Goal: Information Seeking & Learning: Check status

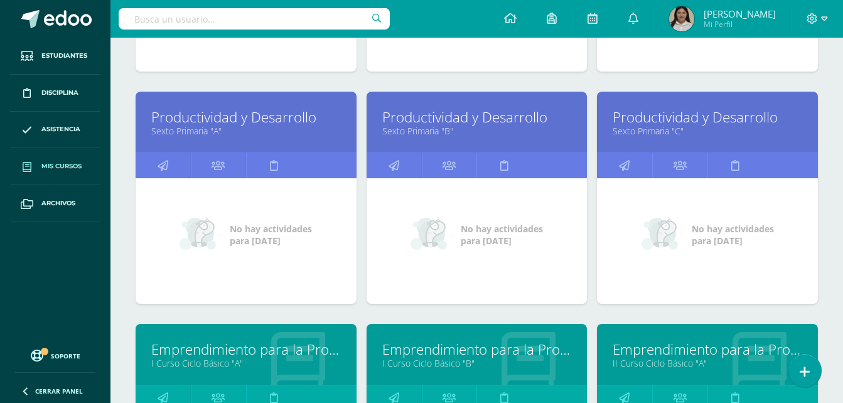
scroll to position [958, 0]
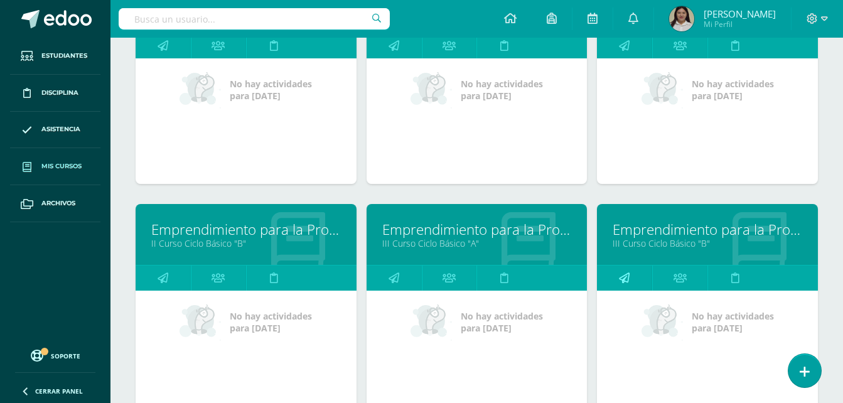
click at [632, 278] on link at bounding box center [624, 277] width 55 height 25
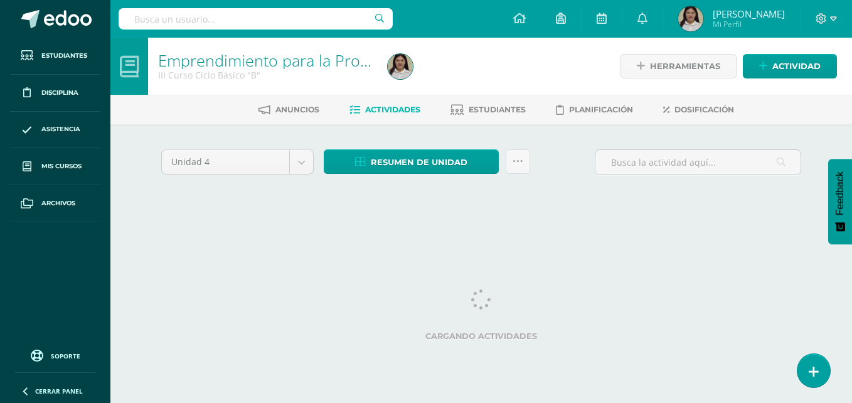
click at [851, 234] on html "Estudiantes Disciplina Asistencia Mis cursos Archivos Soporte Ayuda Reportar un…" at bounding box center [426, 117] width 852 height 234
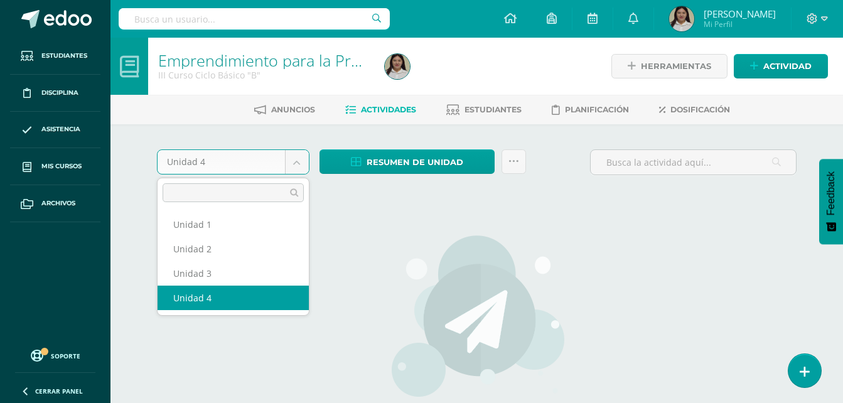
click at [296, 164] on body "Estudiantes Disciplina Asistencia Mis cursos Archivos Soporte Ayuda Reportar un…" at bounding box center [421, 269] width 843 height 539
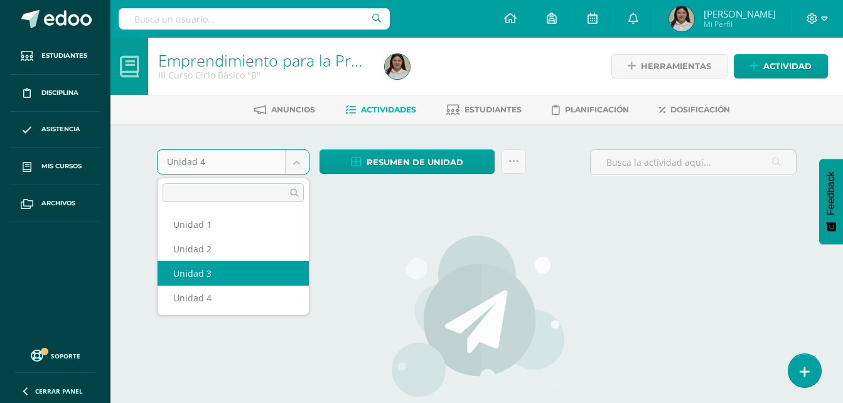
select select "Unidad 3"
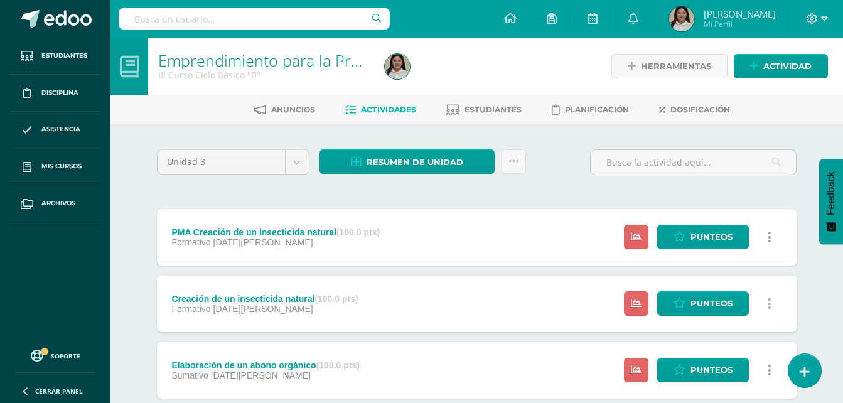
scroll to position [352, 0]
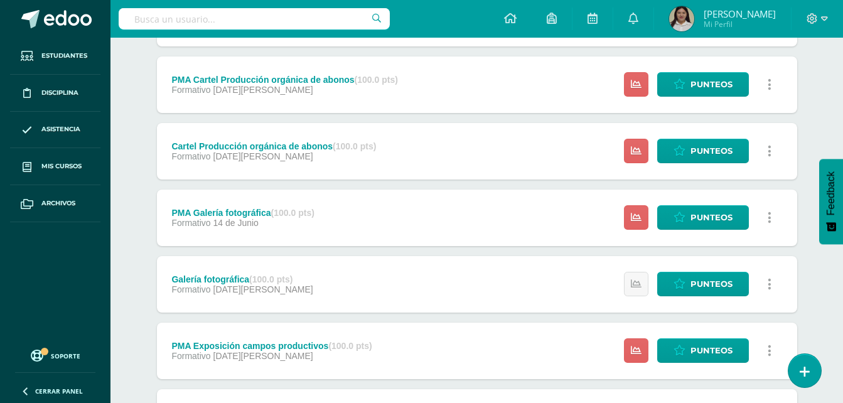
click at [770, 146] on icon at bounding box center [770, 151] width 4 height 14
click at [703, 141] on span "Punteos" at bounding box center [711, 150] width 42 height 23
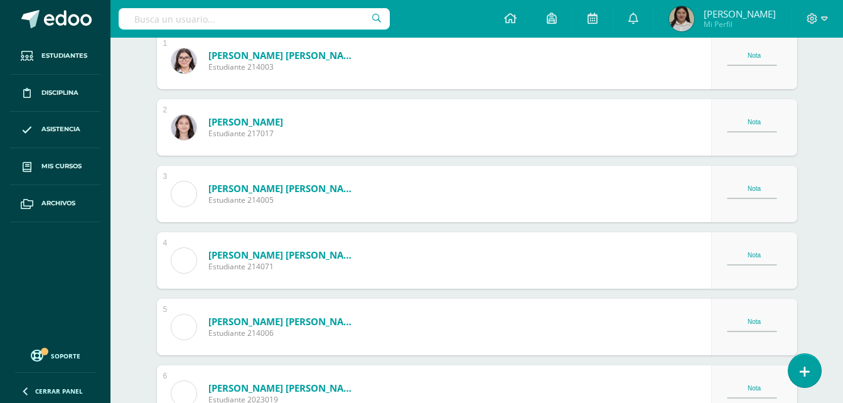
scroll to position [550, 0]
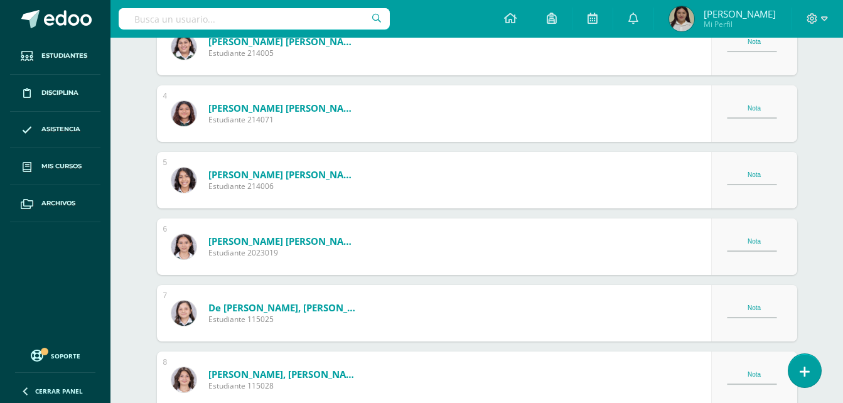
click at [752, 318] on div "Nota" at bounding box center [754, 312] width 55 height 17
click at [759, 305] on div "Nota" at bounding box center [754, 307] width 55 height 7
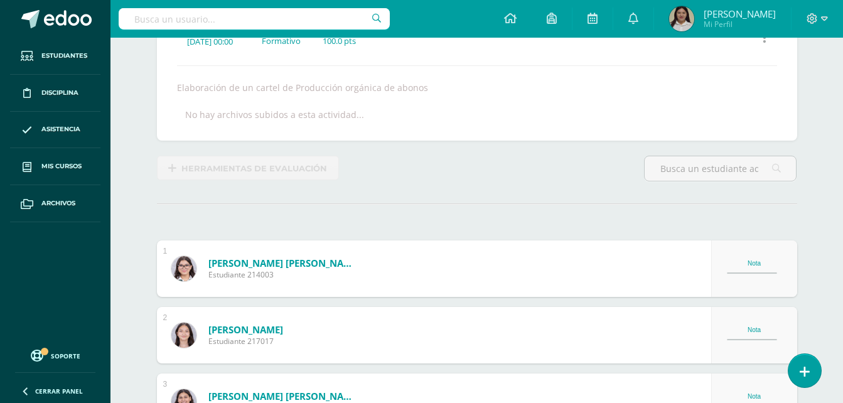
scroll to position [117, 0]
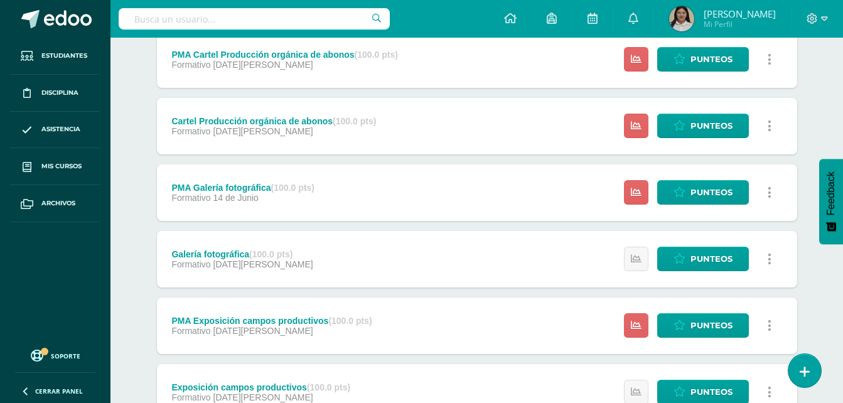
scroll to position [378, 0]
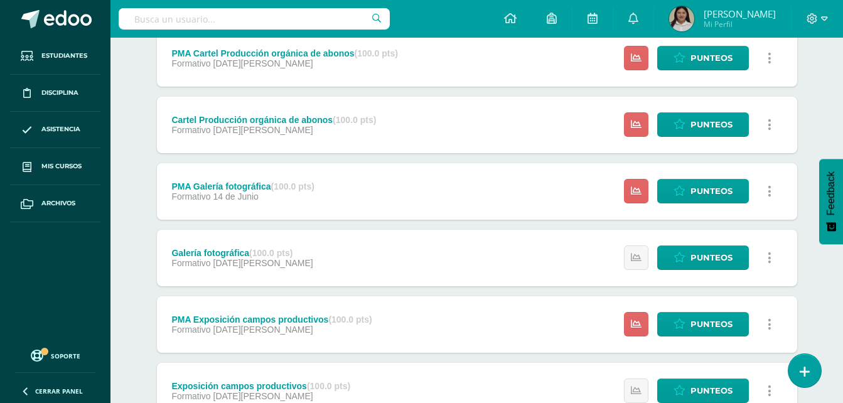
drag, startPoint x: 830, startPoint y: 226, endPoint x: 852, endPoint y: 224, distance: 21.4
click at [843, 224] on html "Estudiantes Disciplina Asistencia Mis cursos Archivos Soporte Ayuda Reportar un…" at bounding box center [421, 62] width 843 height 881
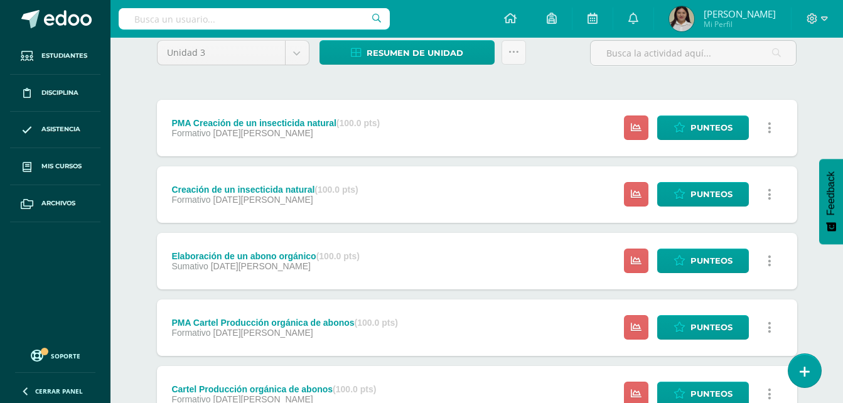
scroll to position [0, 0]
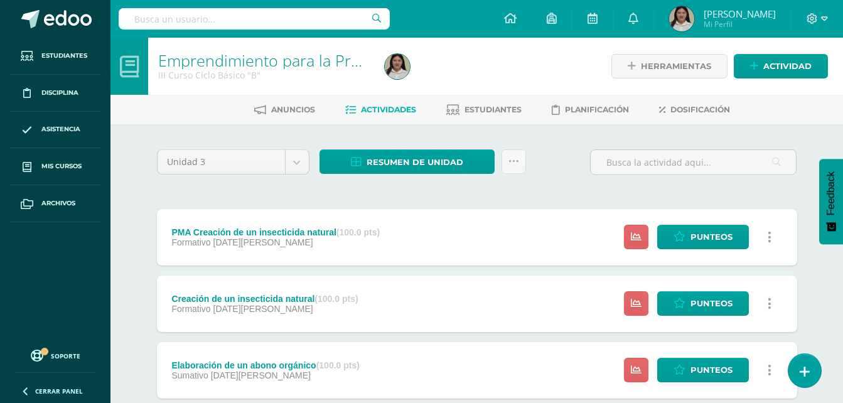
click at [504, 175] on div "Resumen de unidad Descargar como HTML Descargar como PDF Descargar como XLS Env…" at bounding box center [422, 167] width 217 height 36
click at [512, 170] on link at bounding box center [513, 161] width 24 height 24
click at [688, 230] on link "Punteos" at bounding box center [703, 237] width 92 height 24
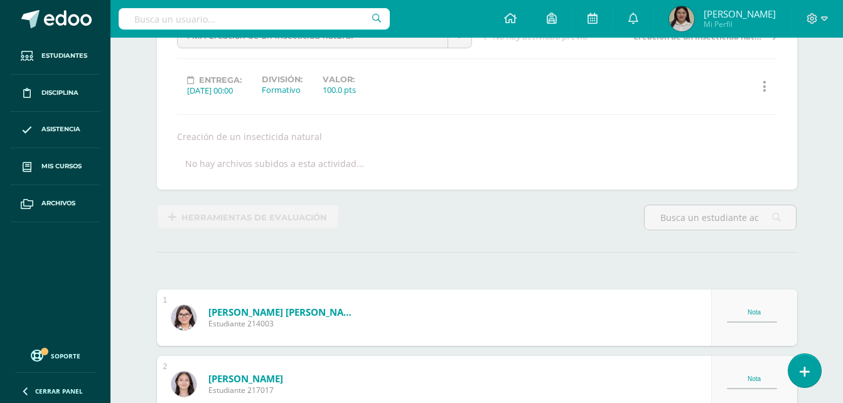
scroll to position [147, 0]
click at [739, 308] on div "Nota" at bounding box center [754, 311] width 55 height 7
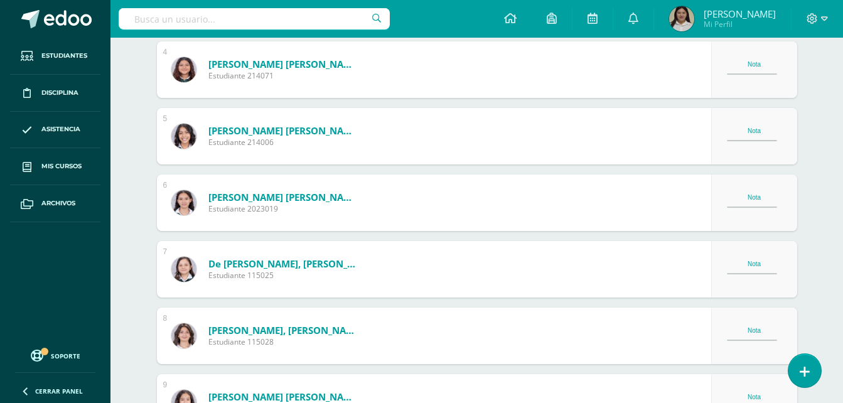
scroll to position [826, 0]
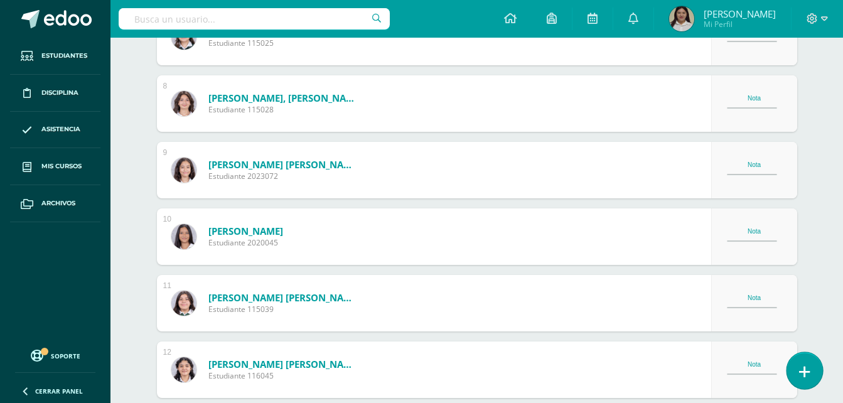
click at [806, 372] on icon at bounding box center [804, 372] width 11 height 14
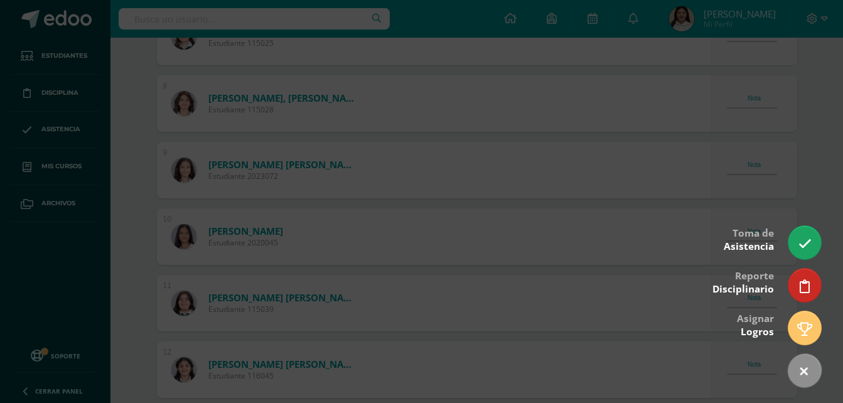
click at [797, 146] on div at bounding box center [421, 201] width 843 height 403
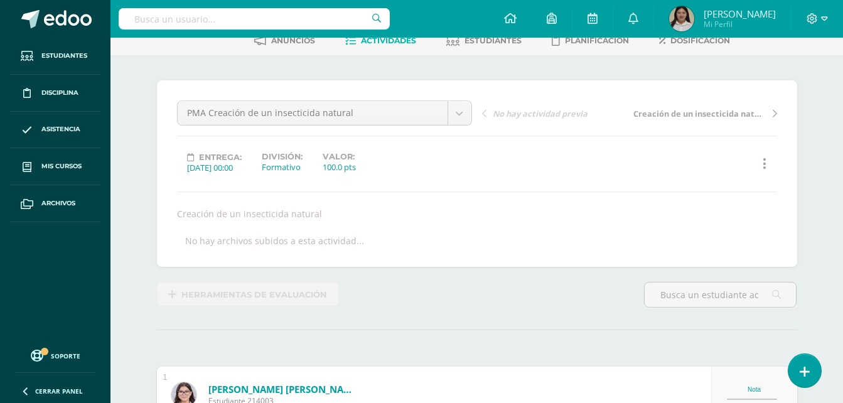
scroll to position [0, 0]
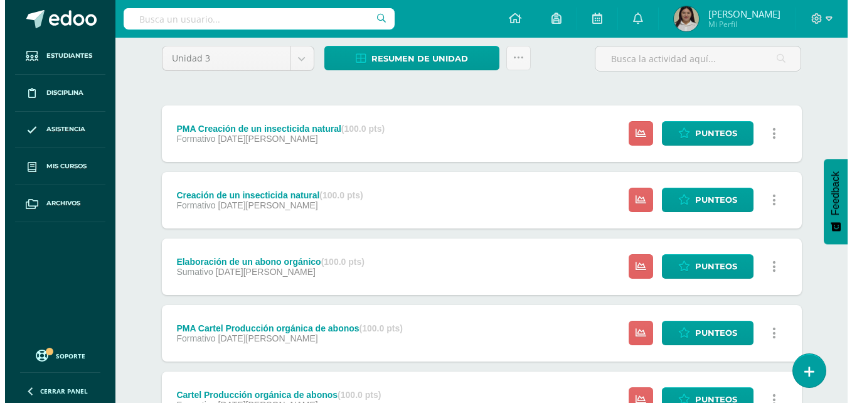
scroll to position [99, 0]
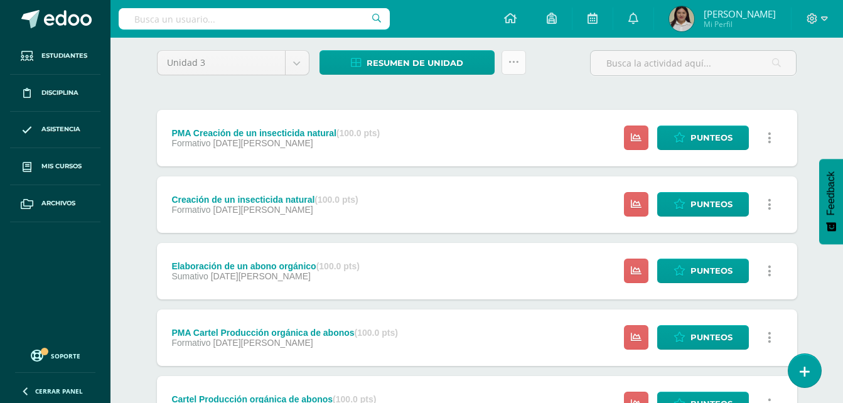
click at [516, 62] on icon at bounding box center [513, 62] width 11 height 11
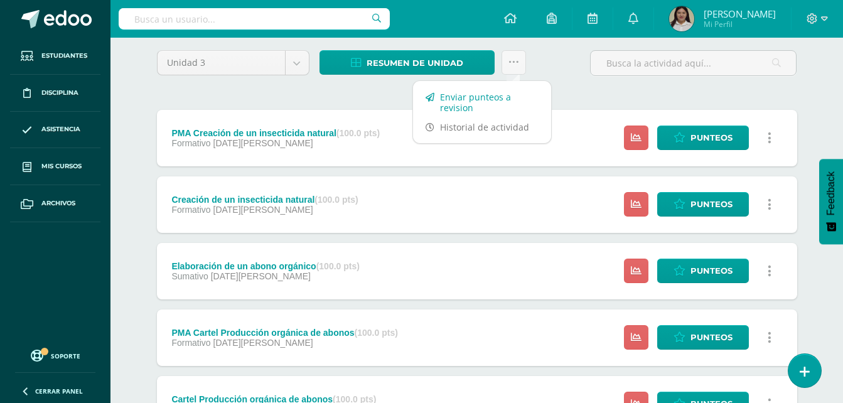
click at [509, 99] on link "Enviar punteos a revision" at bounding box center [482, 102] width 138 height 30
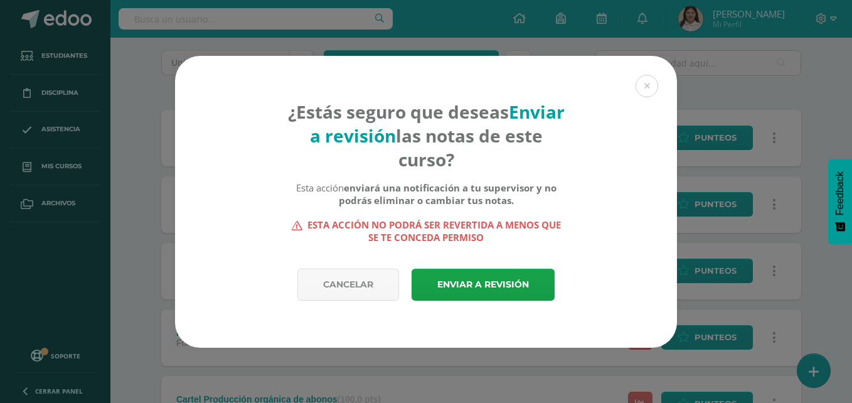
click at [497, 302] on div "Cancelar Enviar a revisión" at bounding box center [426, 308] width 502 height 79
click at [499, 289] on link "Enviar a revisión" at bounding box center [483, 285] width 143 height 32
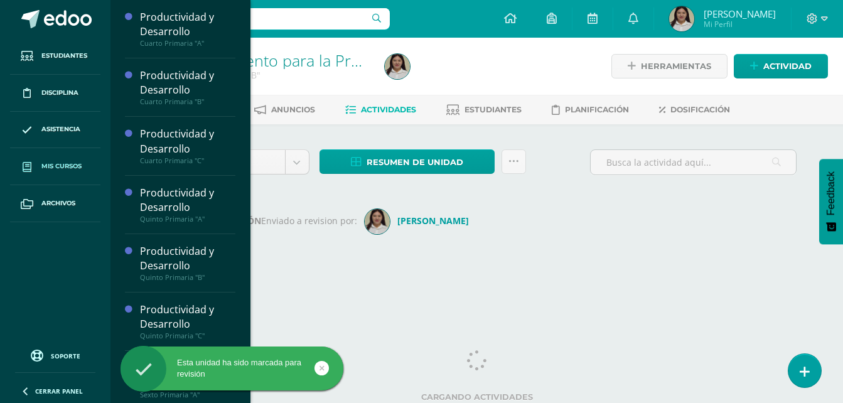
click at [72, 154] on link "Mis cursos" at bounding box center [55, 166] width 90 height 37
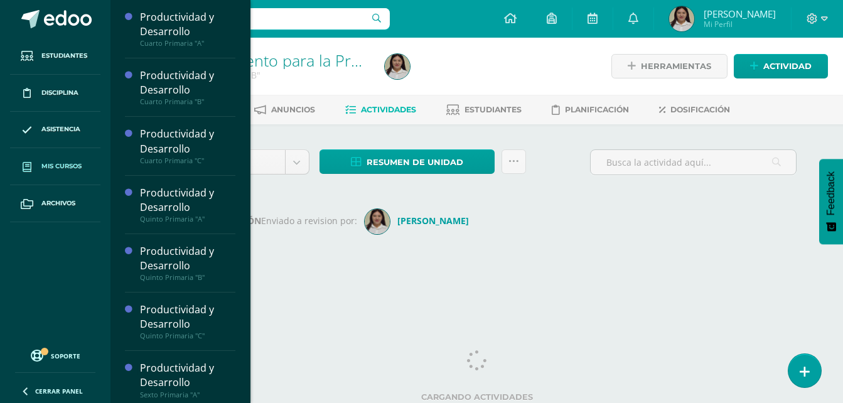
click at [54, 154] on link "Mis cursos" at bounding box center [55, 166] width 90 height 37
click at [243, 327] on div "Productividad y Desarrollo Cuarto Primaria "A" Actividades Estudiantes Planific…" at bounding box center [180, 201] width 141 height 403
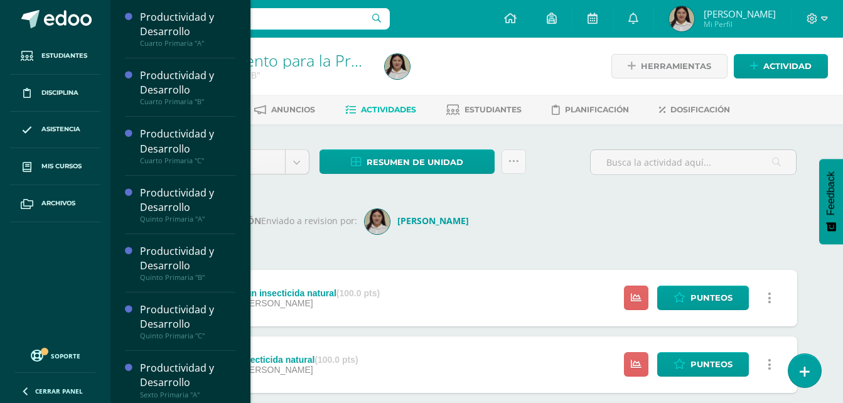
scroll to position [353, 0]
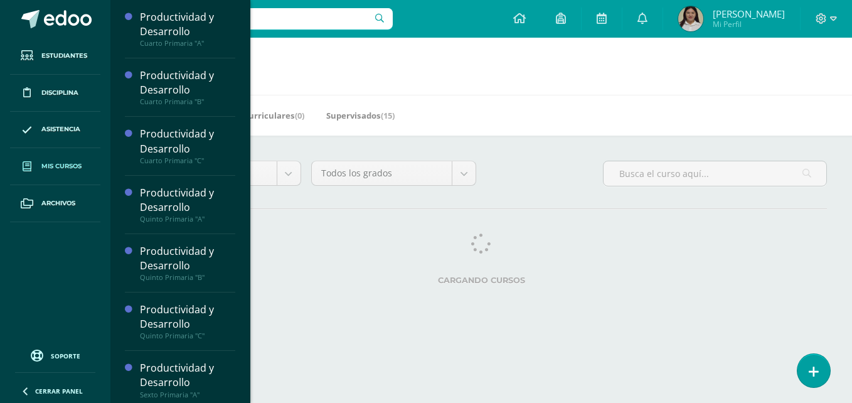
click at [52, 153] on link "Mis cursos" at bounding box center [55, 166] width 90 height 37
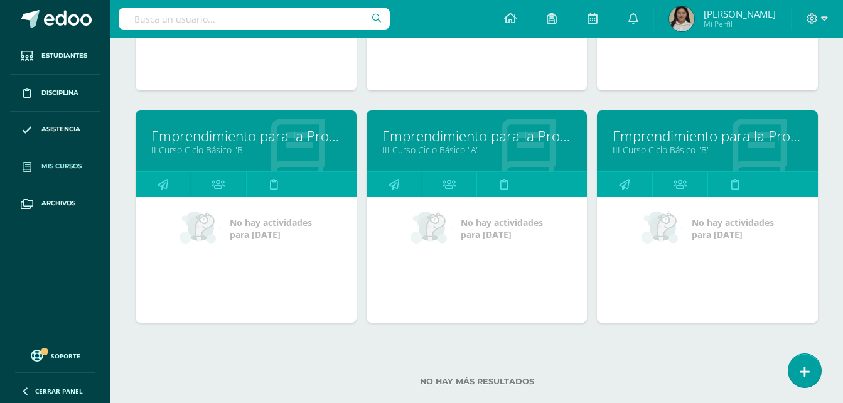
scroll to position [1075, 0]
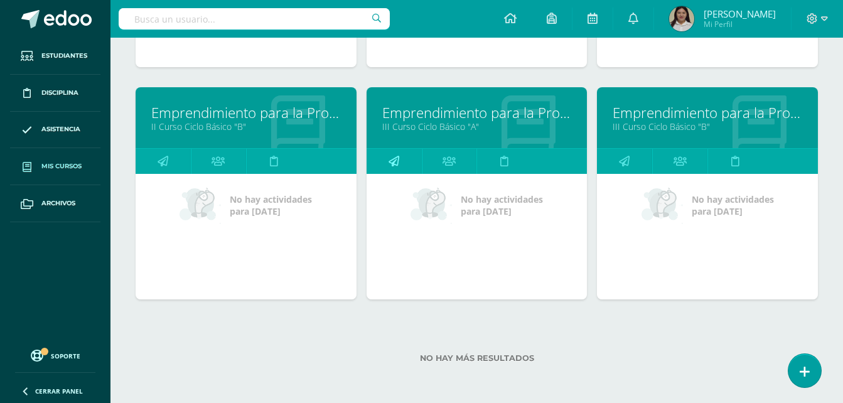
click at [405, 156] on link at bounding box center [394, 161] width 55 height 25
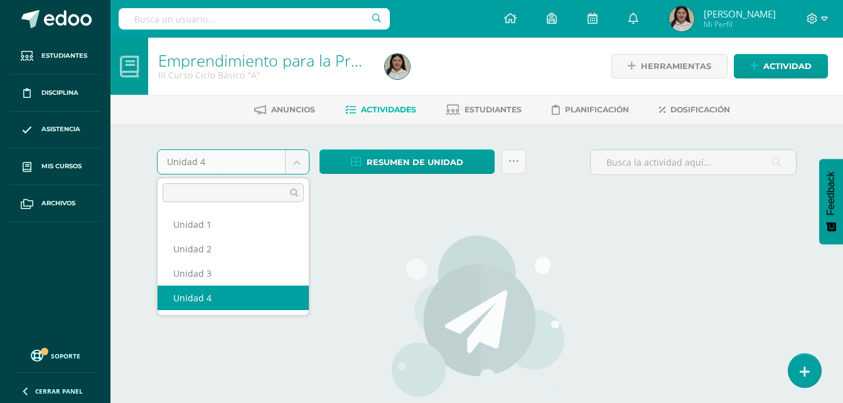
click at [307, 153] on body "Estudiantes Disciplina Asistencia Mis cursos Archivos Soporte Ayuda Reportar un…" at bounding box center [421, 269] width 843 height 539
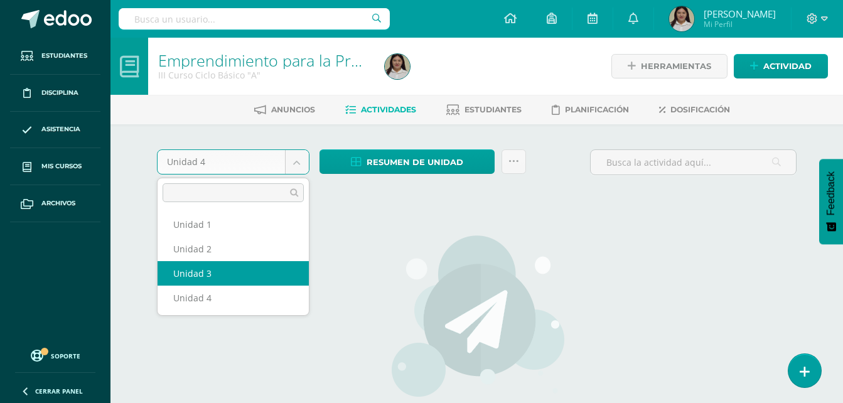
select select "Unidad 3"
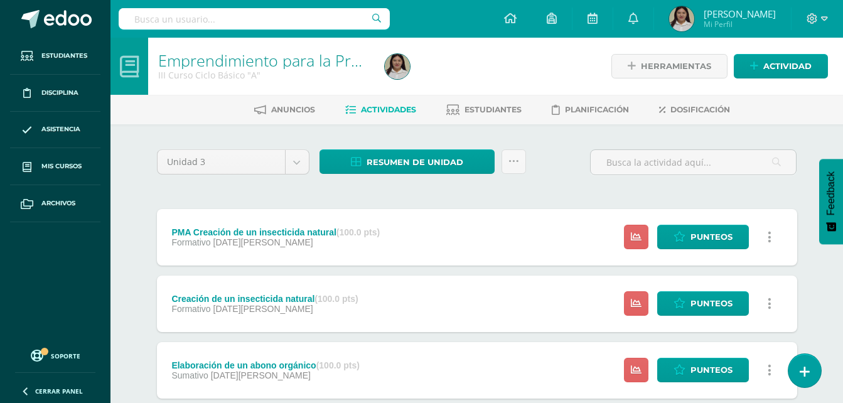
click at [667, 223] on div "Estatus de Actividad: 20 Estudiantes sin calificar 0 Estudiantes con cero Media…" at bounding box center [701, 237] width 192 height 56
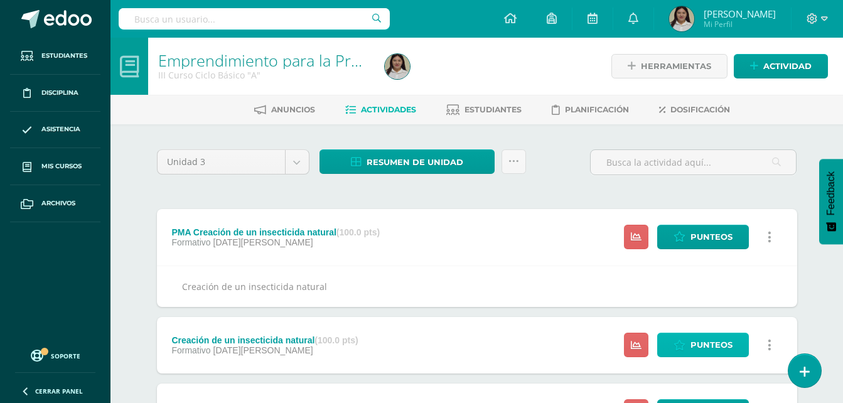
click at [712, 348] on span "Punteos" at bounding box center [711, 344] width 42 height 23
click at [705, 340] on span "Punteos" at bounding box center [711, 344] width 42 height 23
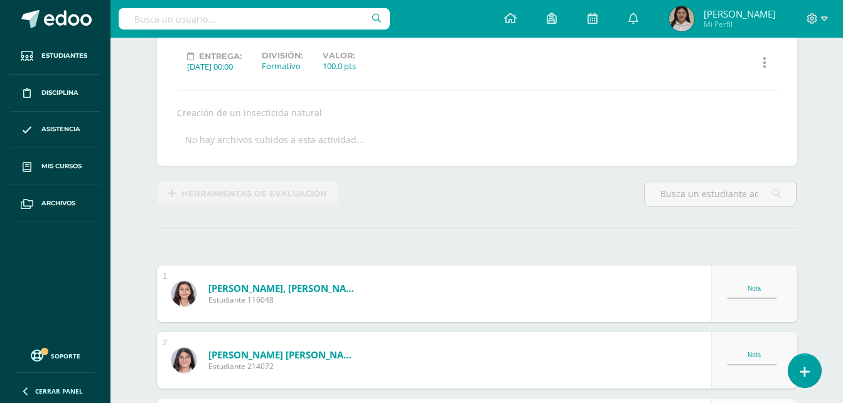
scroll to position [171, 0]
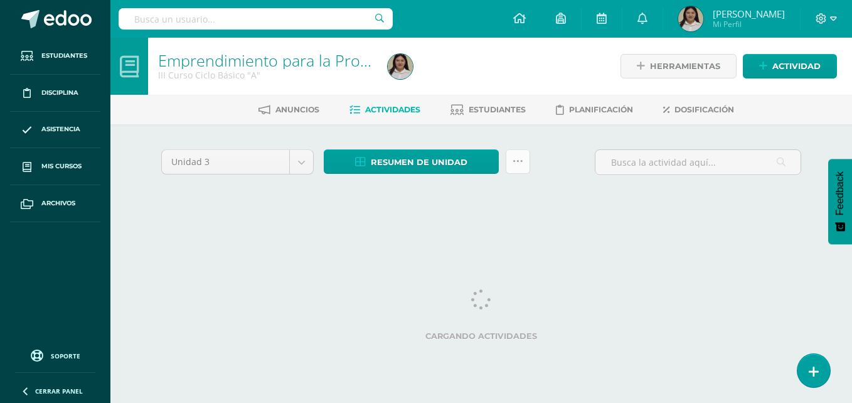
click at [525, 168] on link at bounding box center [518, 161] width 24 height 24
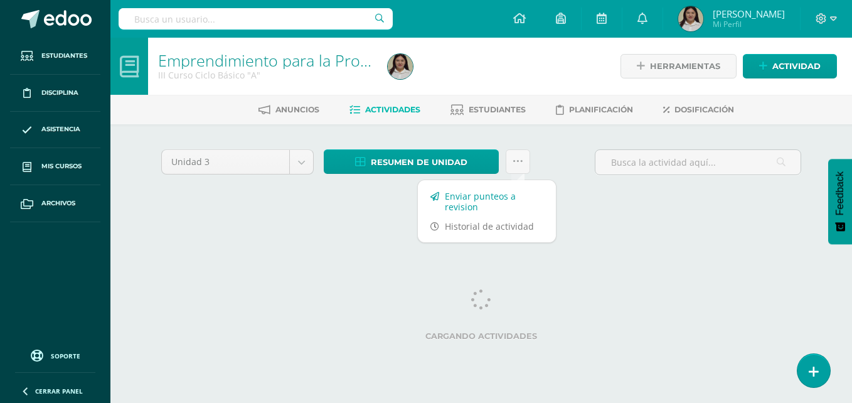
click at [512, 198] on link "Enviar punteos a revision" at bounding box center [487, 201] width 138 height 30
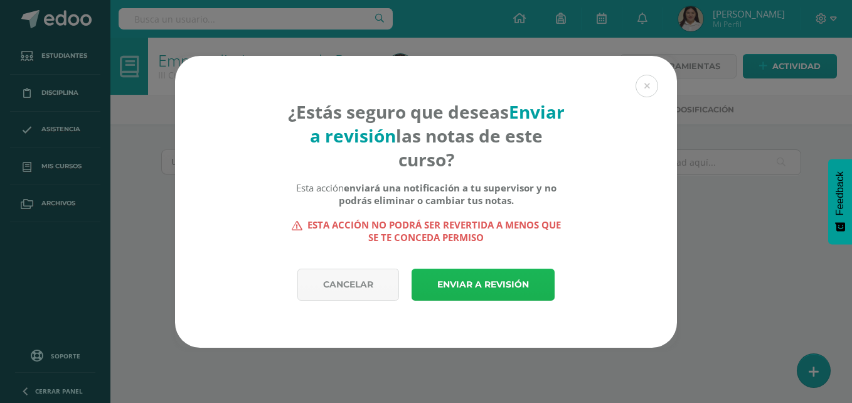
click at [490, 281] on link "Enviar a revisión" at bounding box center [483, 285] width 143 height 32
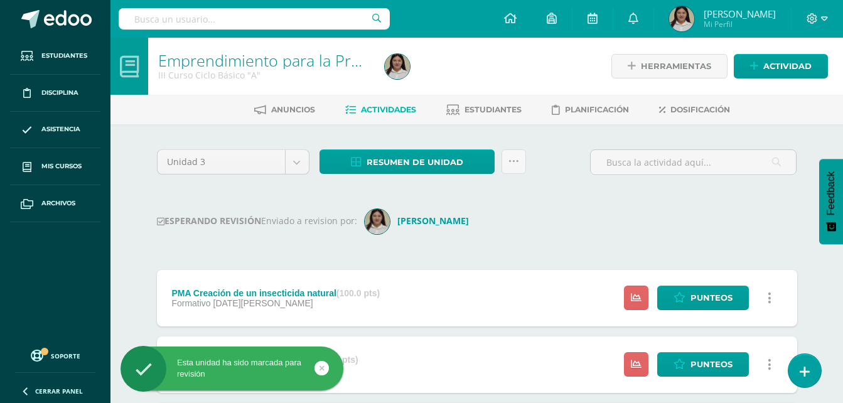
click at [490, 281] on div "PMA Creación de un insecticida natural (100.0 pts) Formativo 19 de Julio Estatu…" at bounding box center [477, 298] width 640 height 56
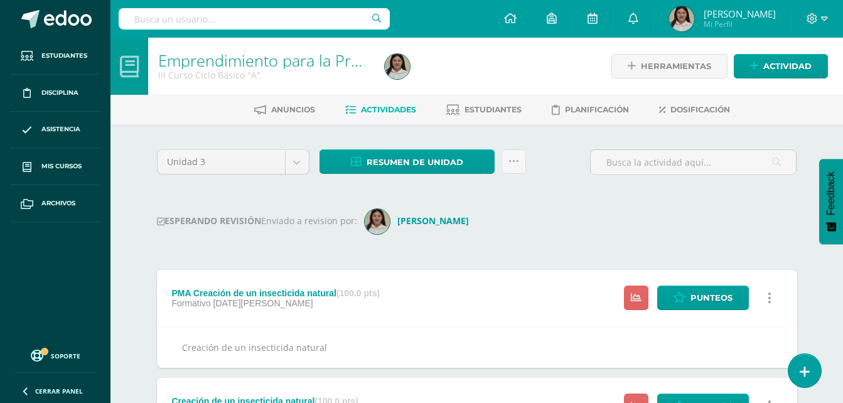
click at [559, 160] on div "Unidad 3 Unidad 1 Unidad 2 Unidad 3 Unidad 4 Resumen de unidad Descargar como H…" at bounding box center [477, 167] width 650 height 36
